Goal: Task Accomplishment & Management: Use online tool/utility

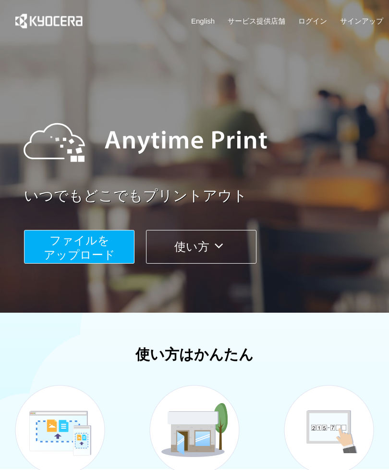
click at [102, 257] on span "ファイルを ​​アップロード" at bounding box center [80, 247] width 72 height 27
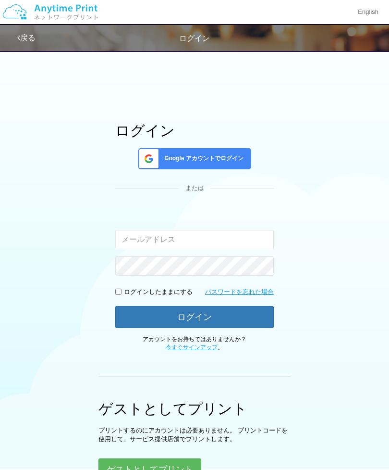
click at [233, 156] on span "Google アカウントでログイン" at bounding box center [202, 158] width 83 height 8
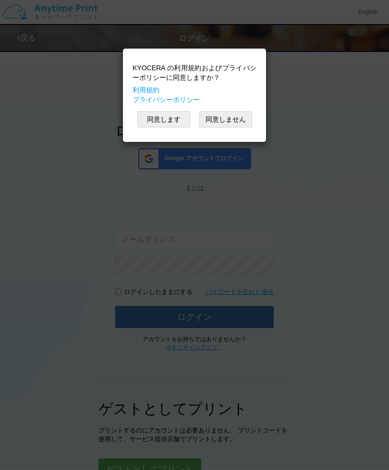
click at [223, 115] on button "同意しません" at bounding box center [225, 119] width 53 height 16
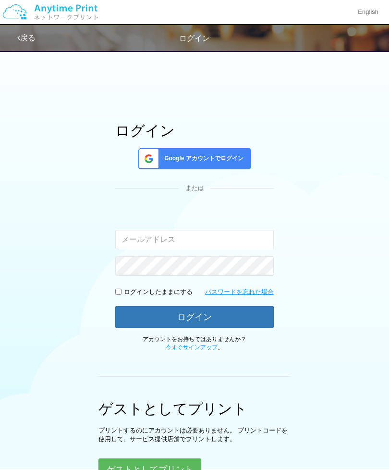
click at [240, 154] on div "Google アカウントでログイン" at bounding box center [194, 158] width 113 height 21
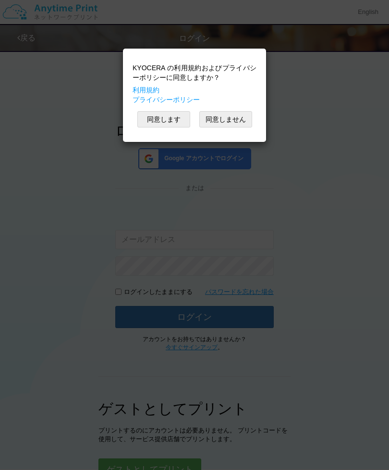
click at [284, 241] on div "KYOCERA の利用規約およびプライバシーポリシーに同意しますか？ 利用規約 プライバシーポリシー 同意します 同意しません" at bounding box center [194, 235] width 389 height 470
click at [223, 181] on div "KYOCERA の利用規約およびプライバシーポリシーに同意しますか？ 利用規約 プライバシーポリシー 同意します 同意しません" at bounding box center [194, 235] width 389 height 470
click at [237, 120] on button "同意しません" at bounding box center [225, 119] width 53 height 16
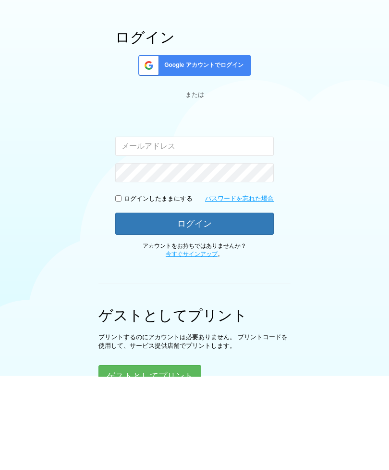
scroll to position [71, 0]
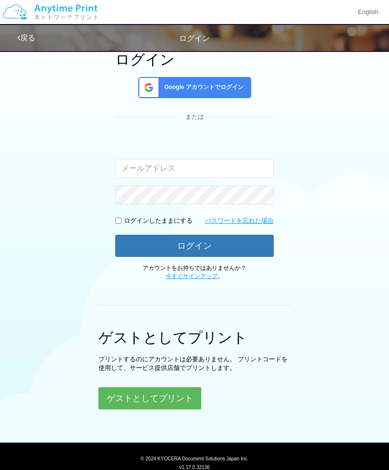
click at [173, 400] on button "ゲストとしてプリント" at bounding box center [150, 398] width 103 height 22
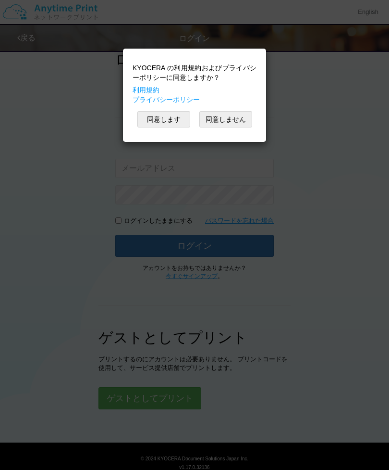
click at [173, 119] on button "同意します" at bounding box center [163, 119] width 53 height 16
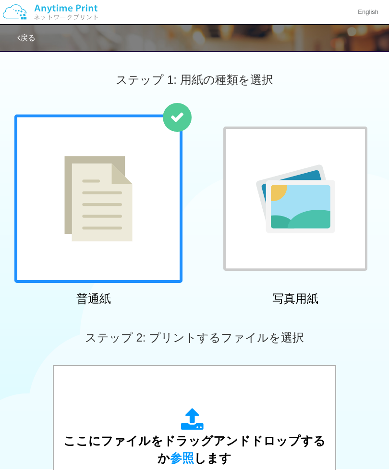
click at [147, 238] on div at bounding box center [98, 198] width 168 height 168
click at [266, 427] on div "ここにファイルをドラッグアンドドロップするか 参照 します アップロード: 1 個の JPG ファイル、または 1 個の PDF ファイル (上限 50 ペー…" at bounding box center [194, 462] width 262 height 109
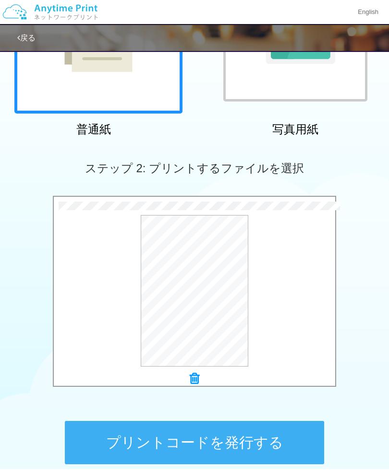
scroll to position [230, 0]
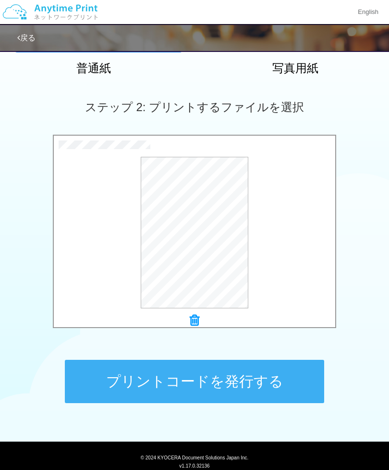
click at [281, 385] on button "プリントコードを発行する" at bounding box center [195, 380] width 260 height 43
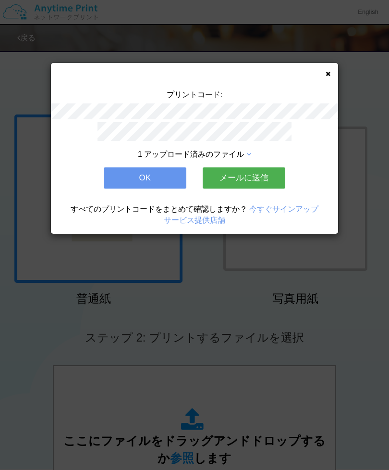
click at [161, 177] on button "OK" at bounding box center [145, 177] width 83 height 21
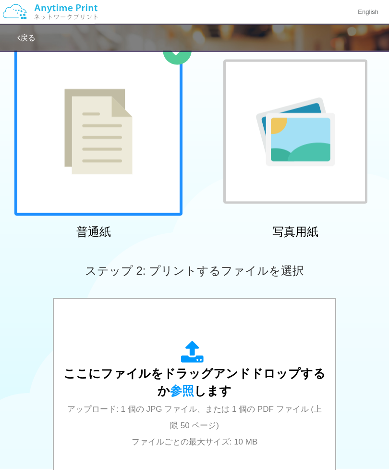
scroll to position [120, 0]
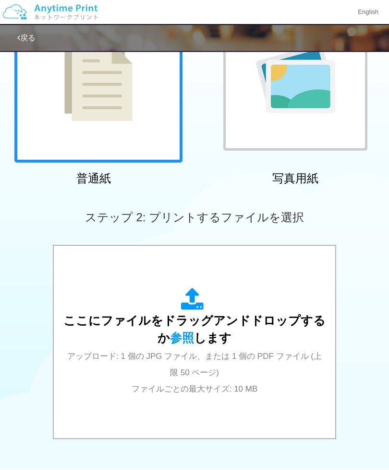
click at [296, 345] on div "ここにファイルをドラッグアンドドロップするか 参照 します アップロード: 1 個の JPG ファイル、または 1 個の PDF ファイル (上限 50 ペー…" at bounding box center [194, 341] width 262 height 109
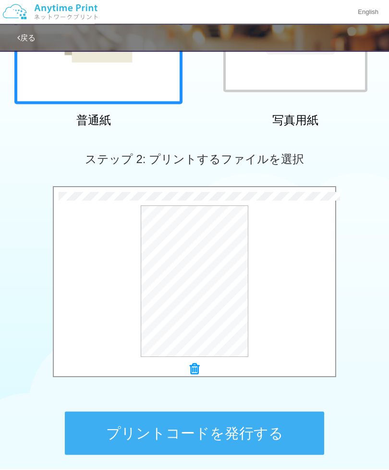
click at [286, 434] on button "プリントコードを発行する" at bounding box center [195, 432] width 260 height 43
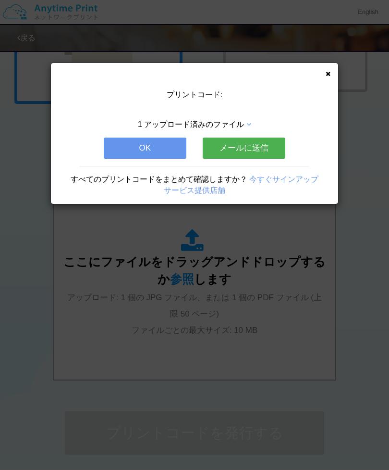
scroll to position [0, 0]
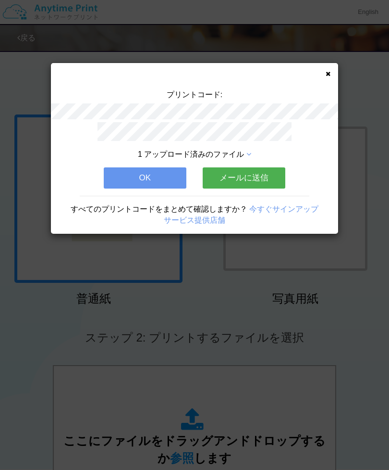
click at [324, 76] on div "プリントコード: 1 アップロード済みのファイル OK メールに送信 すべてのプリントコードをまとめて確認しますか？ 今すぐサインアップ サービス提供店舗" at bounding box center [194, 148] width 287 height 171
click at [326, 73] on icon at bounding box center [328, 74] width 5 height 6
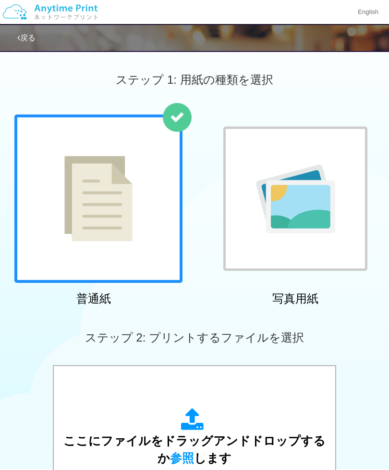
click at [74, 12] on img at bounding box center [50, 12] width 102 height 34
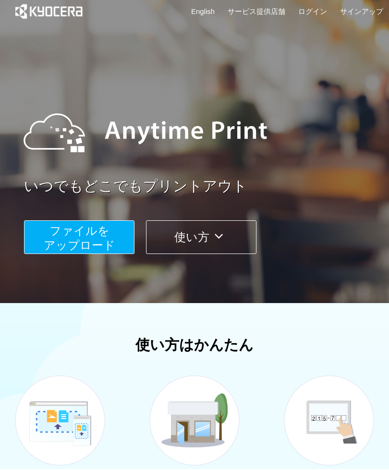
click at [241, 235] on button "使い方" at bounding box center [201, 237] width 111 height 34
